Goal: Information Seeking & Learning: Learn about a topic

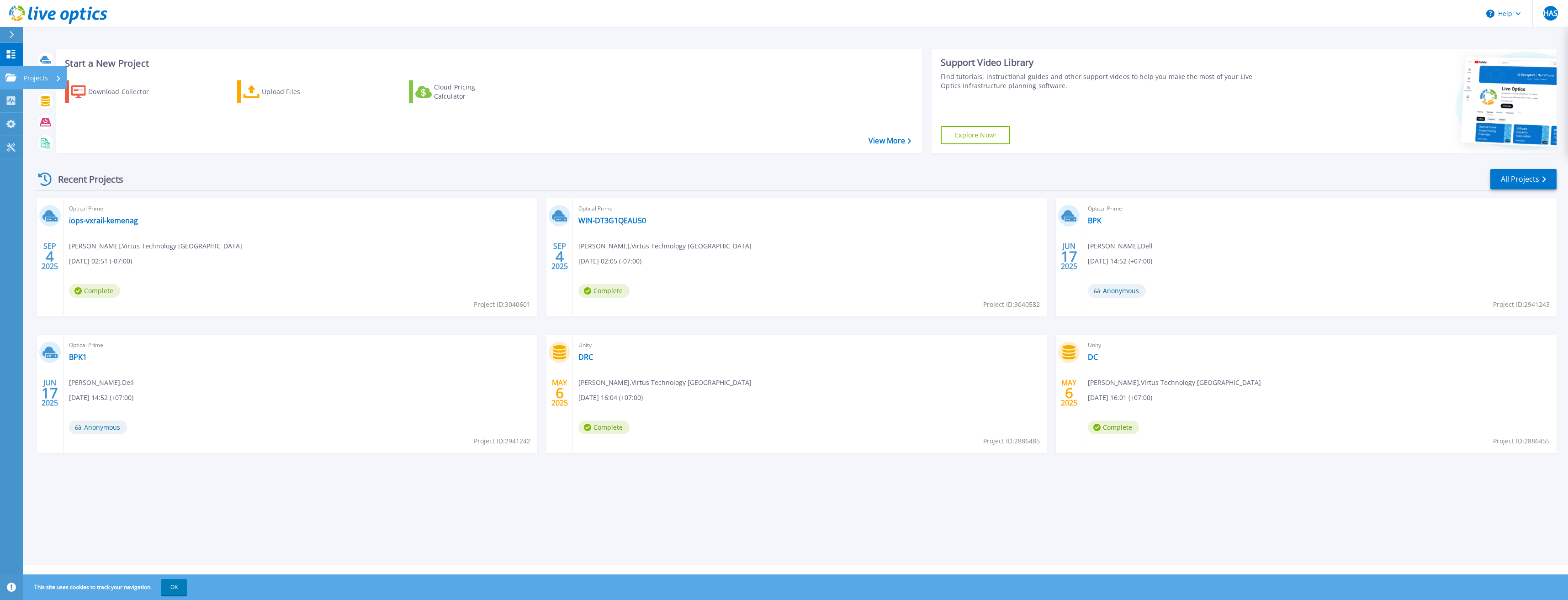
click at [8, 82] on icon at bounding box center [11, 77] width 11 height 8
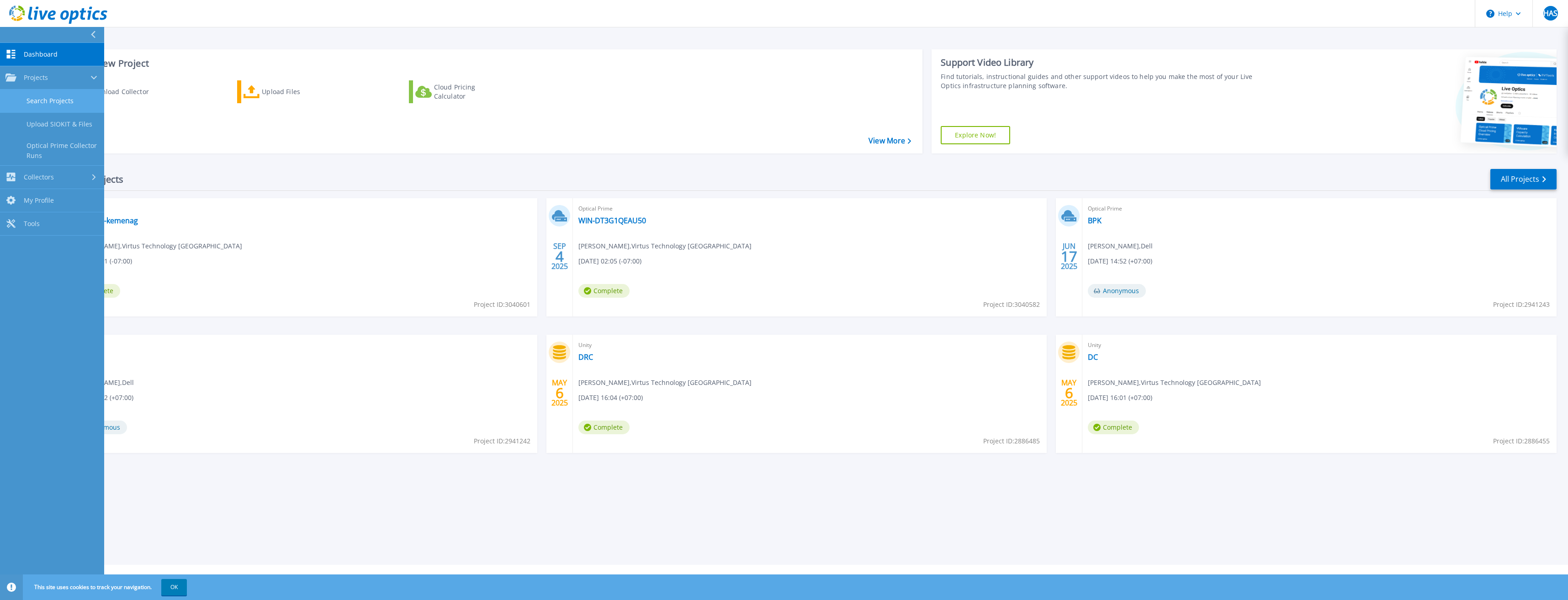
click at [47, 99] on link "Search Projects" at bounding box center [52, 101] width 104 height 23
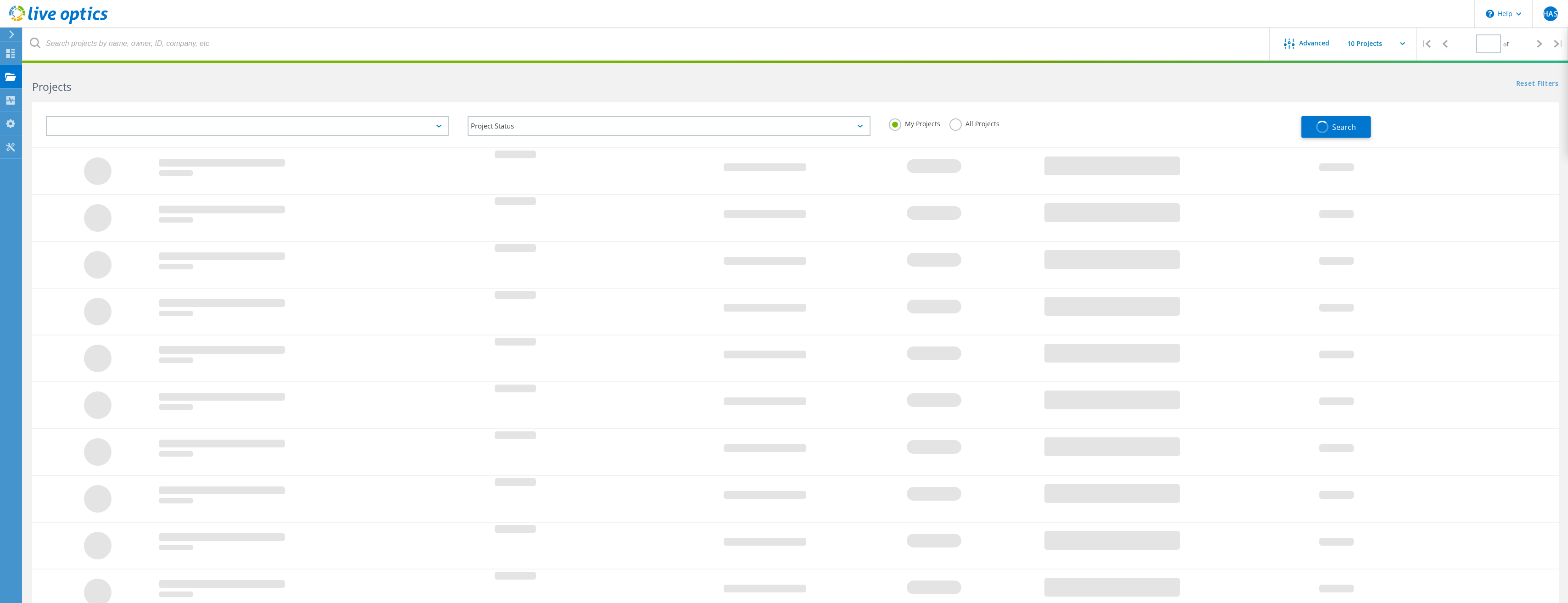
type input "1"
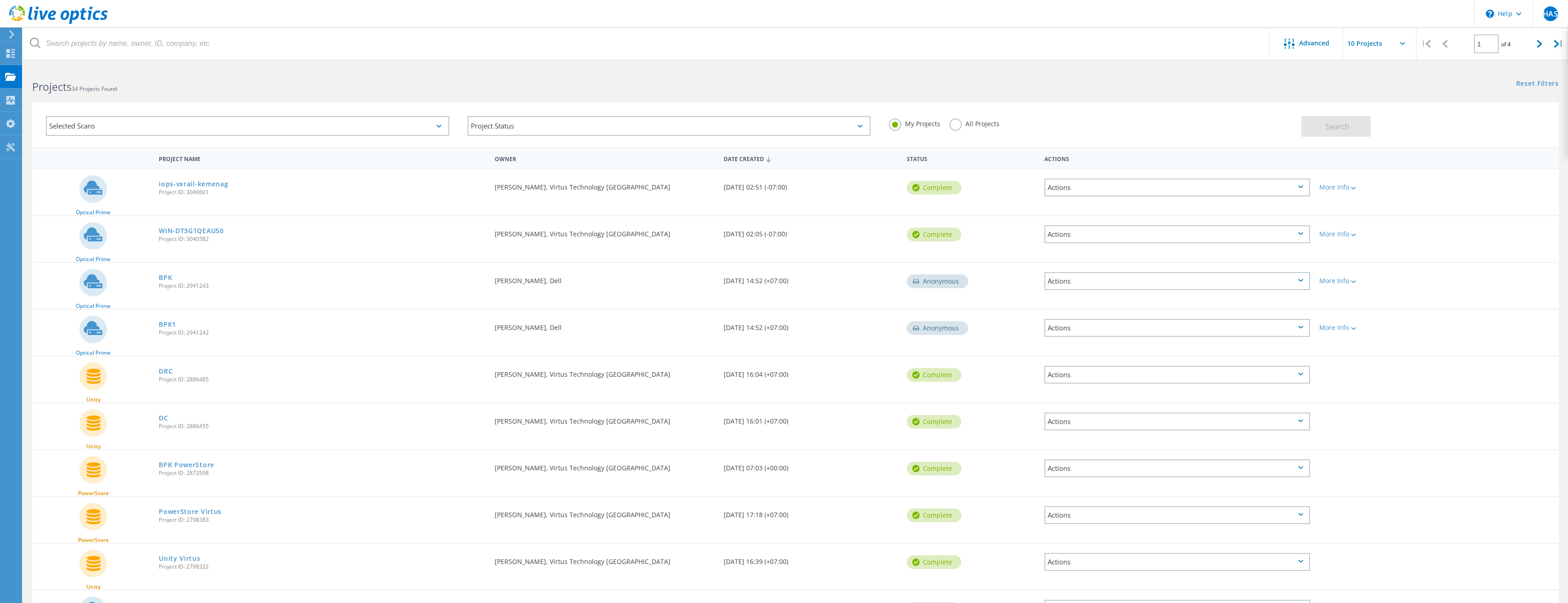
drag, startPoint x: 227, startPoint y: 284, endPoint x: 185, endPoint y: 284, distance: 42.0
click at [185, 284] on span "Project ID: 2941243" at bounding box center [322, 286] width 326 height 6
copy span "2941243"
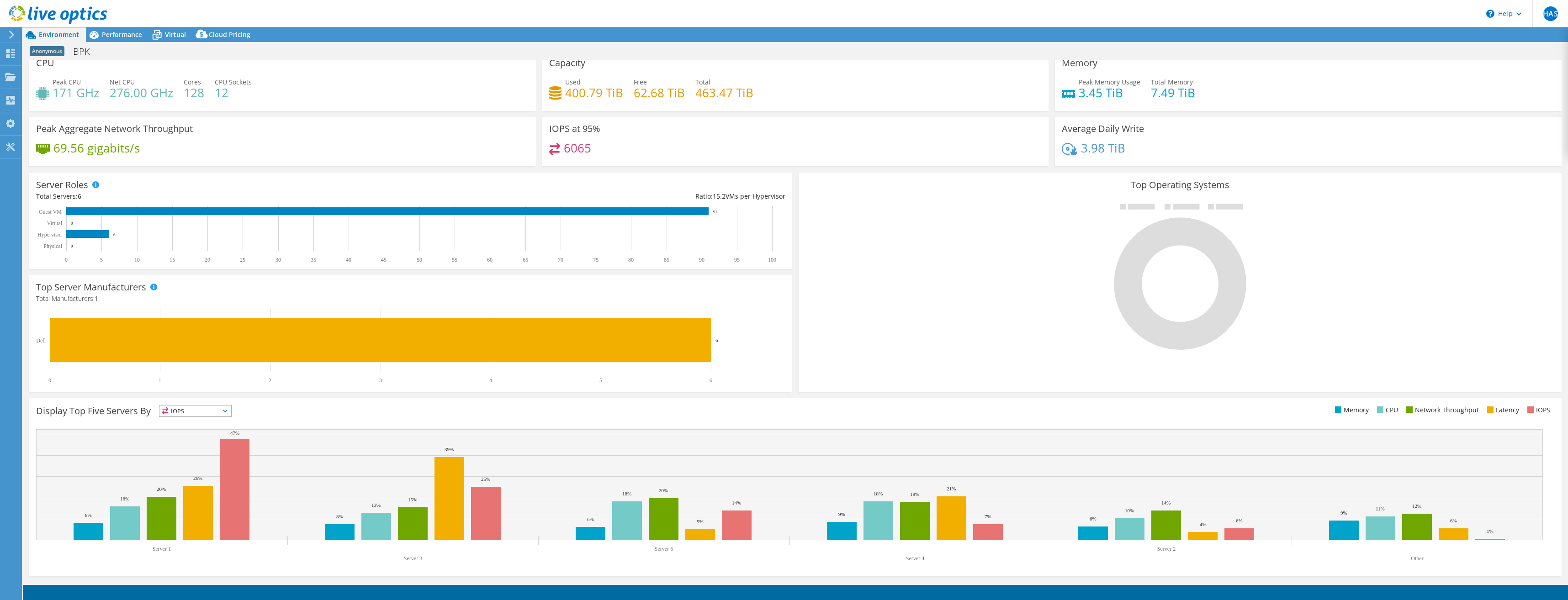
scroll to position [9, 0]
select select "[GEOGRAPHIC_DATA]"
select select "USD"
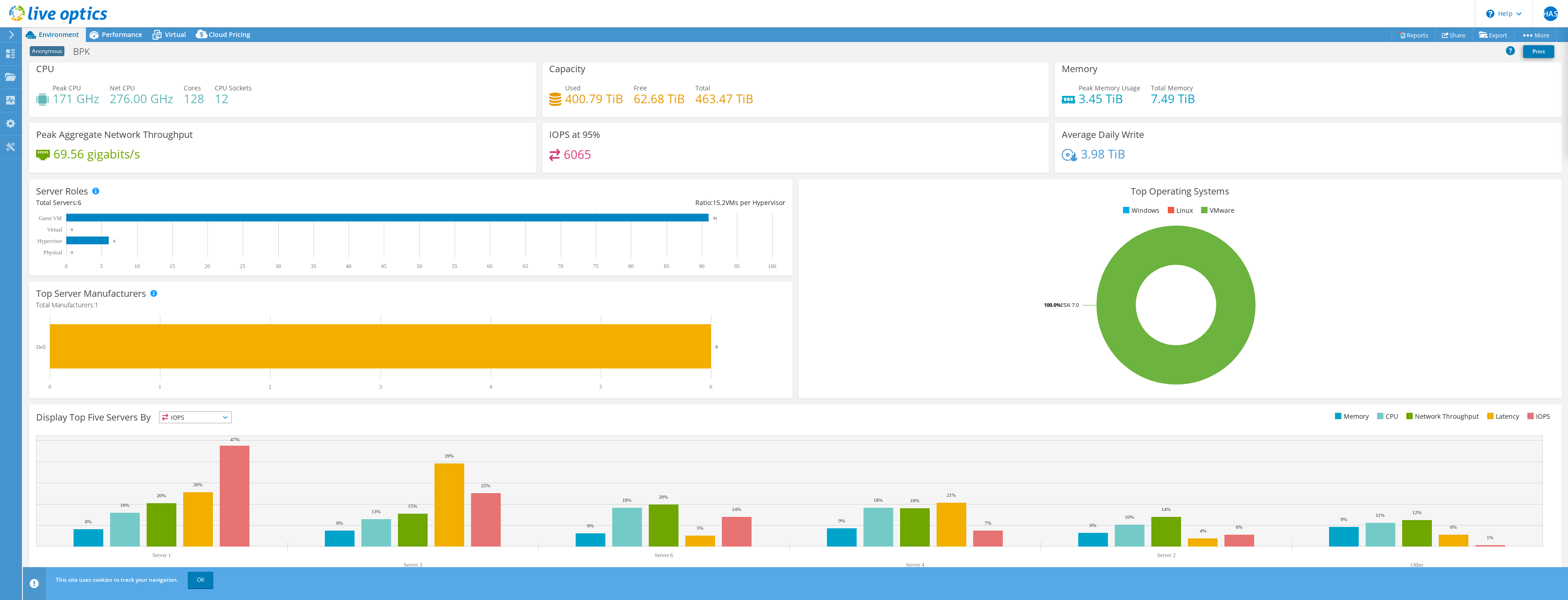
scroll to position [0, 0]
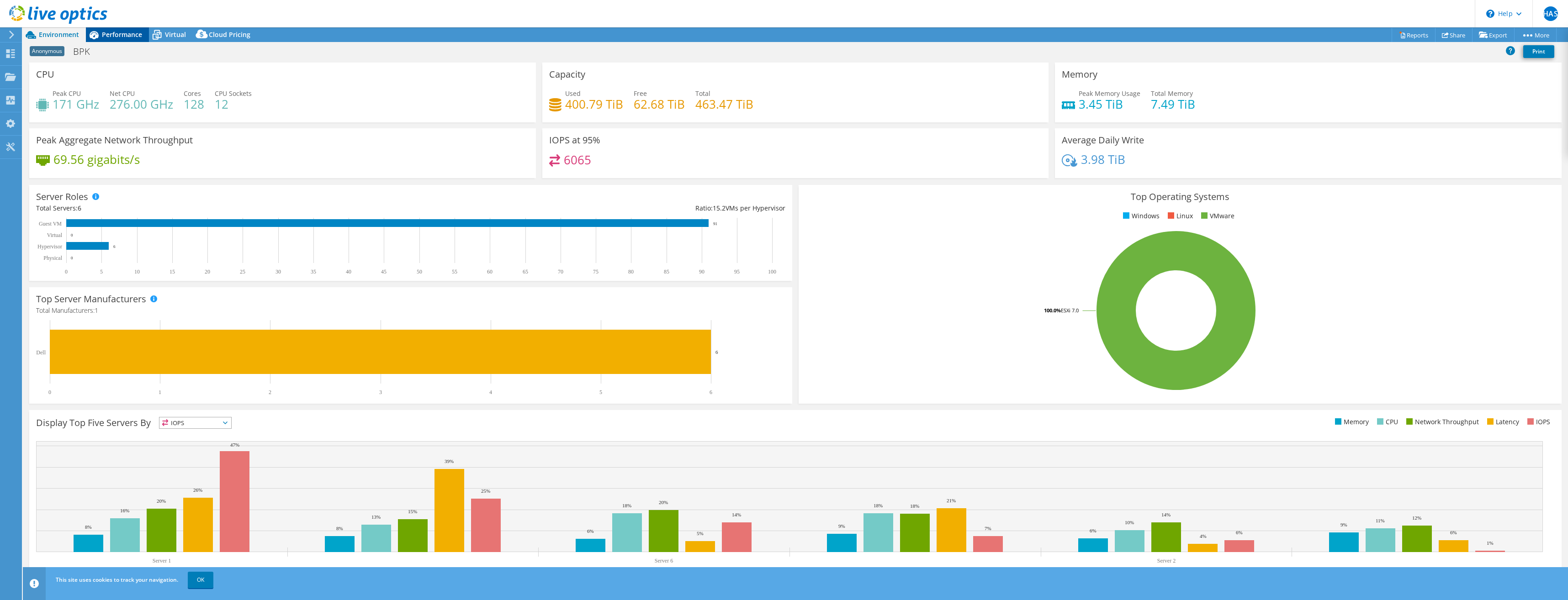
click at [108, 35] on span "Performance" at bounding box center [122, 35] width 40 height 9
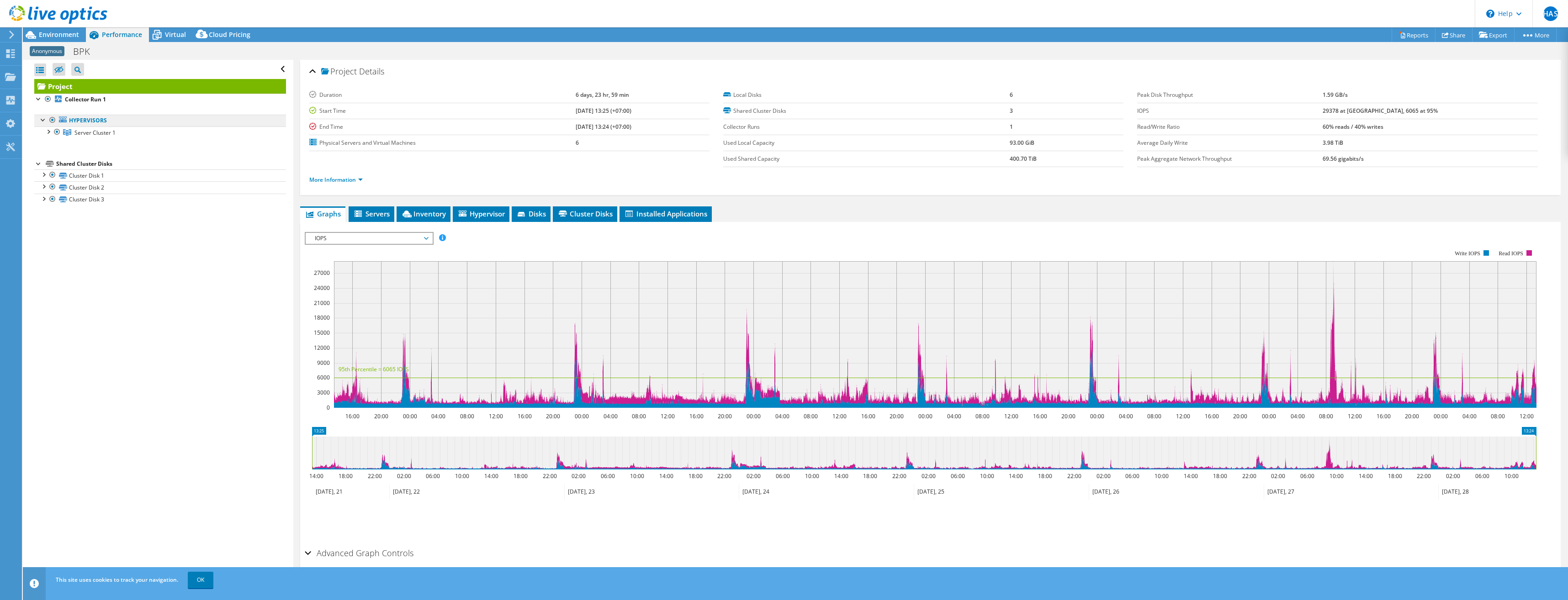
click at [79, 118] on link "Hypervisors" at bounding box center [160, 120] width 252 height 12
click at [49, 131] on div at bounding box center [47, 131] width 9 height 9
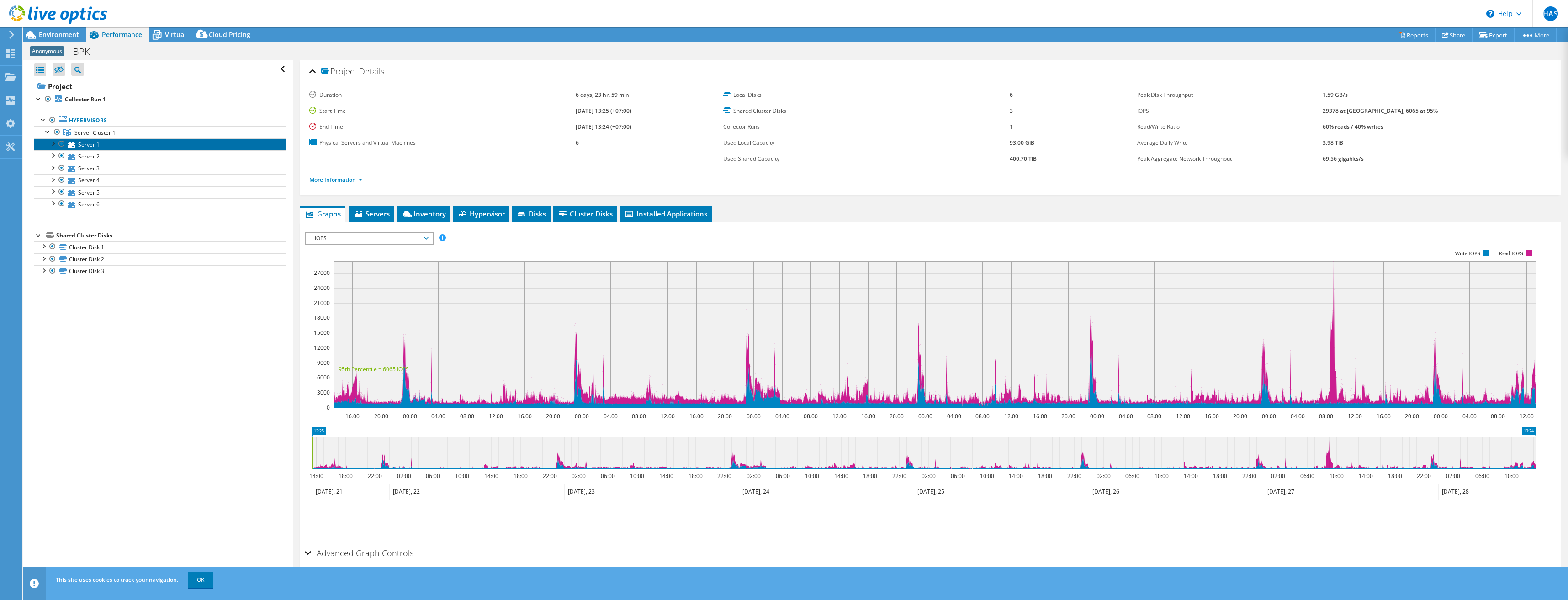
click at [101, 142] on link "Server 1" at bounding box center [160, 144] width 252 height 12
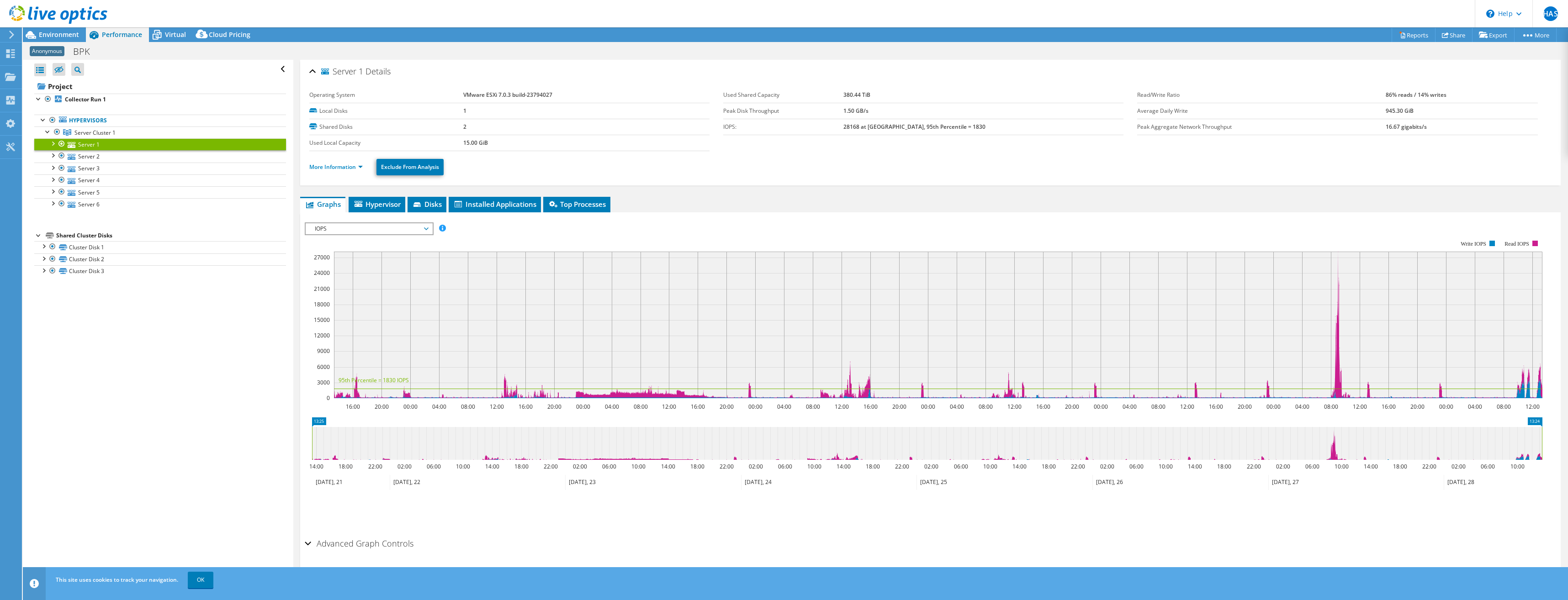
click at [71, 29] on div at bounding box center [54, 15] width 107 height 30
click at [70, 33] on span "Environment" at bounding box center [59, 35] width 40 height 9
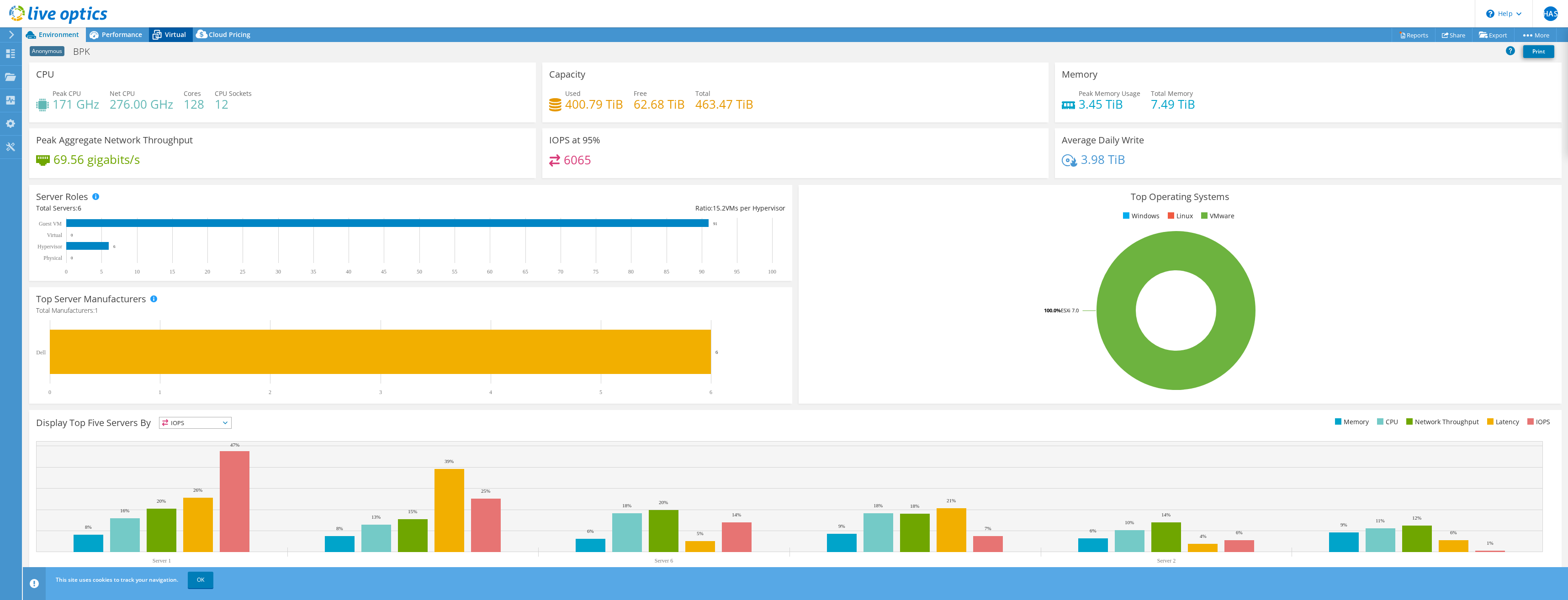
click at [180, 30] on span "Virtual" at bounding box center [175, 35] width 21 height 9
